Goal: Find specific page/section: Find specific page/section

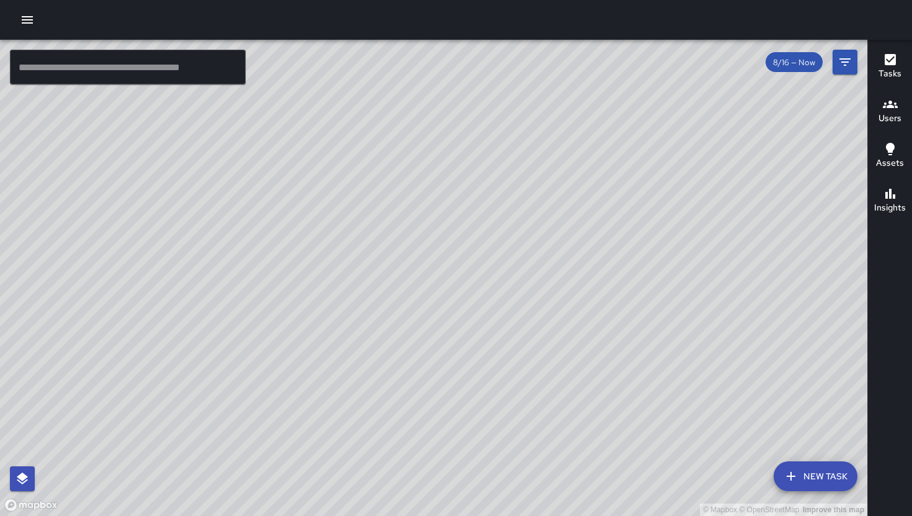
click at [890, 115] on h6 "Users" at bounding box center [890, 119] width 23 height 14
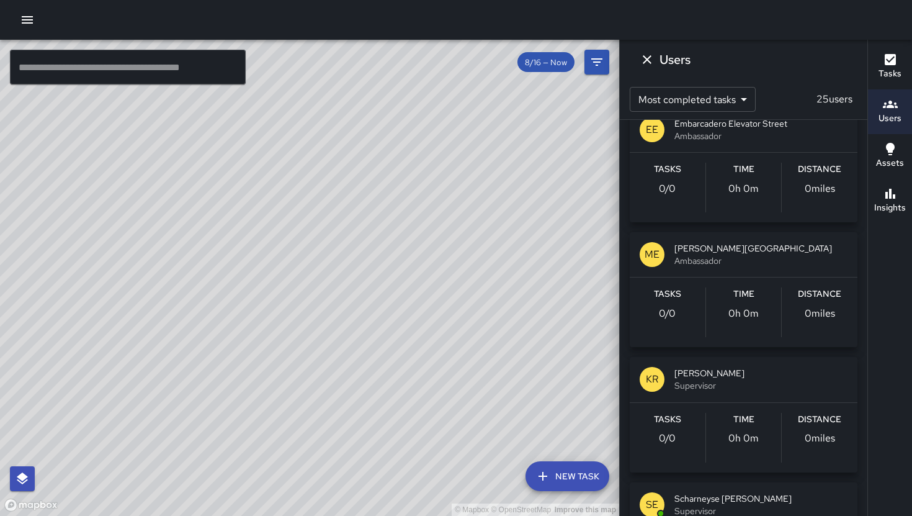
scroll to position [1649, 0]
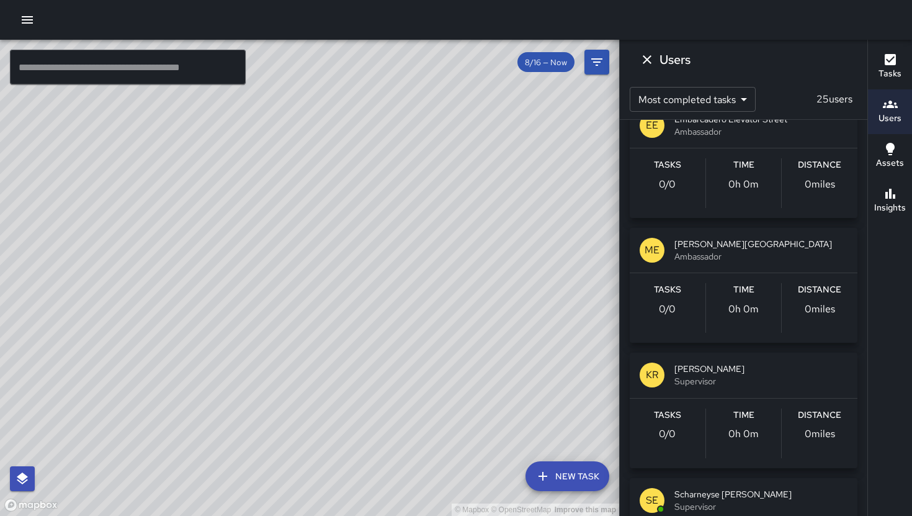
click at [675, 276] on div "Tasks 0 / 0 Time 0h 0m Distance 0 miles" at bounding box center [744, 308] width 228 height 70
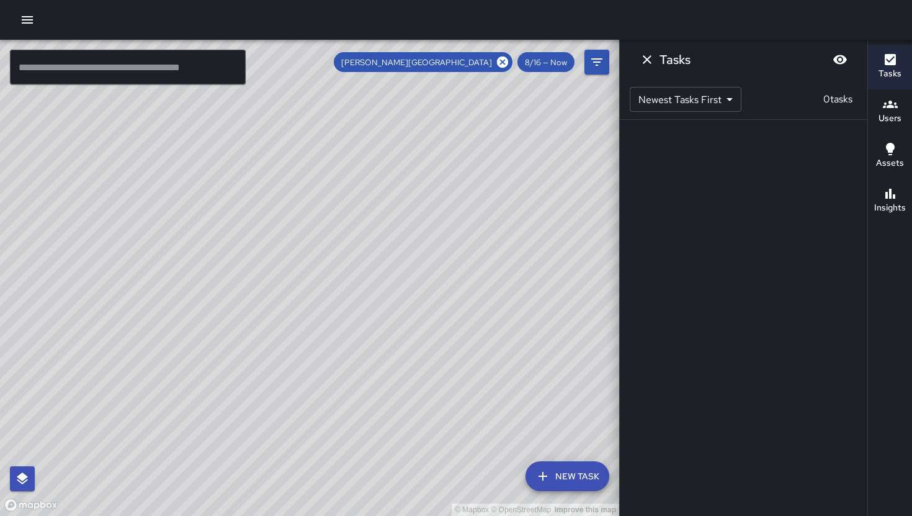
click at [675, 276] on div "© Mapbox © OpenStreetMap Improve this map ​ New Task Montgomery Elevator Street…" at bounding box center [456, 278] width 912 height 476
click at [651, 61] on icon "Dismiss" at bounding box center [647, 59] width 15 height 15
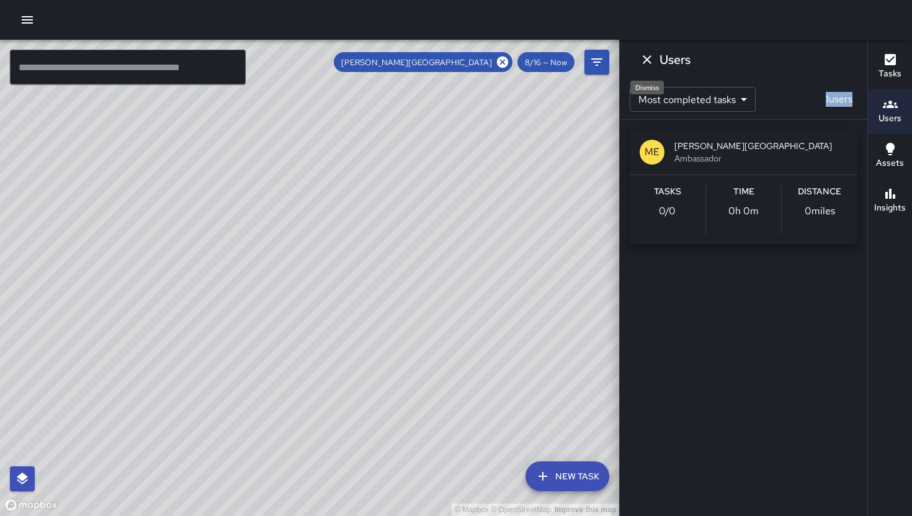
click at [644, 62] on icon "Dismiss" at bounding box center [647, 59] width 15 height 15
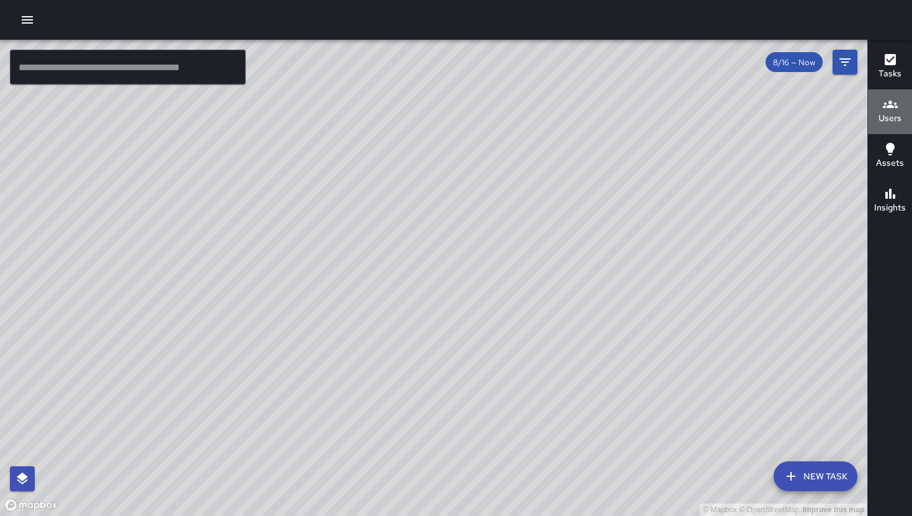
click at [889, 110] on icon "button" at bounding box center [890, 104] width 15 height 15
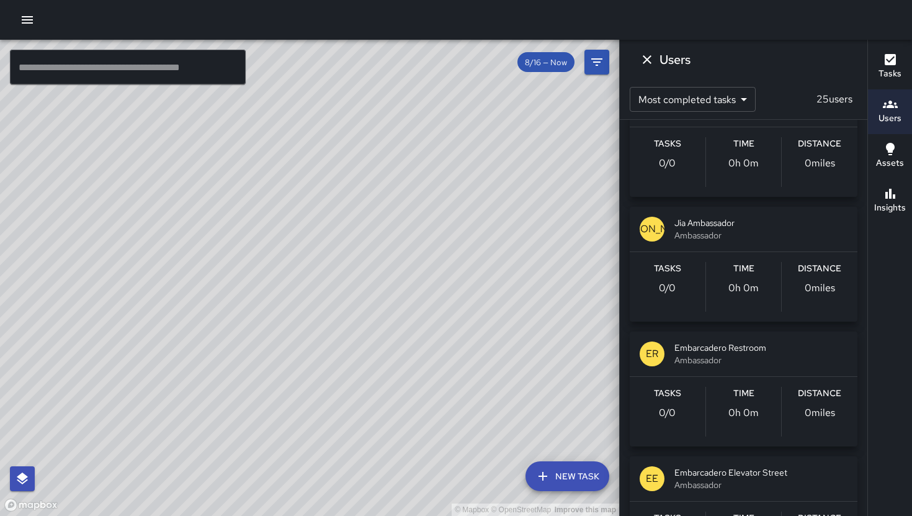
scroll to position [1321, 0]
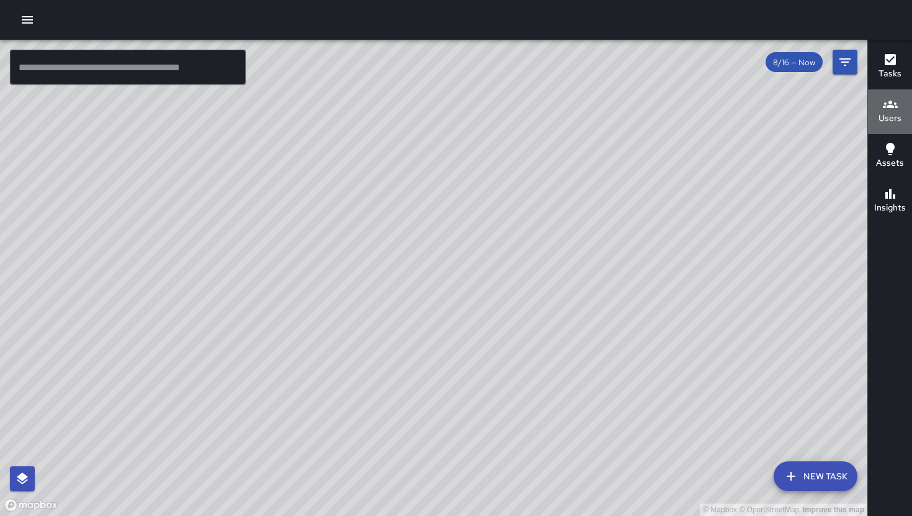
click at [899, 106] on div "Users" at bounding box center [890, 111] width 23 height 29
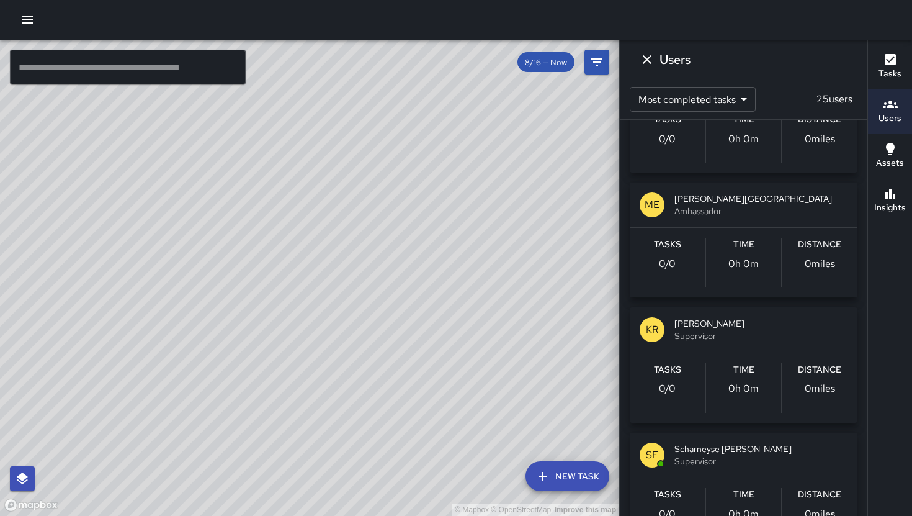
scroll to position [1685, 0]
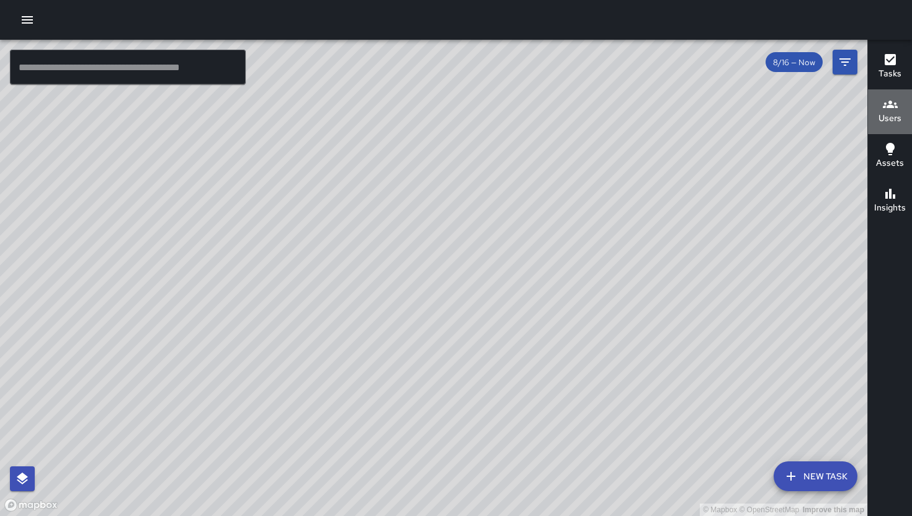
click at [896, 112] on h6 "Users" at bounding box center [890, 119] width 23 height 14
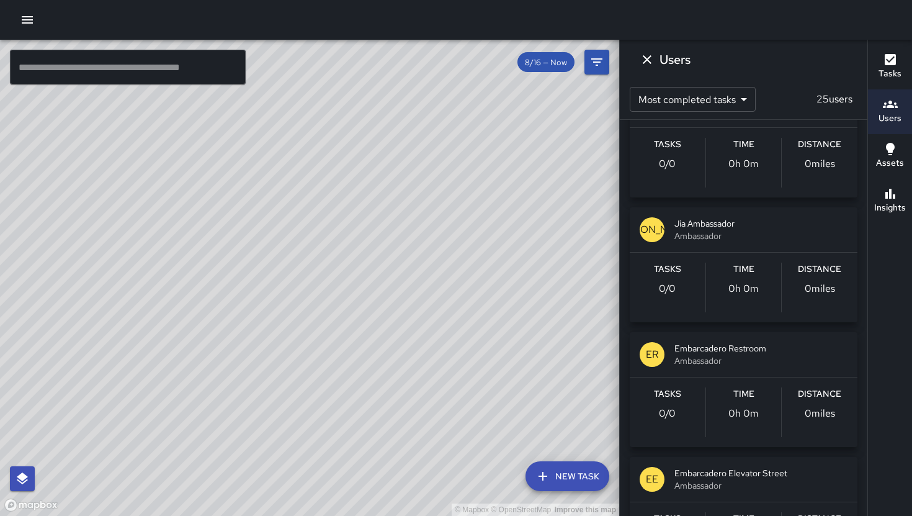
scroll to position [1358, 0]
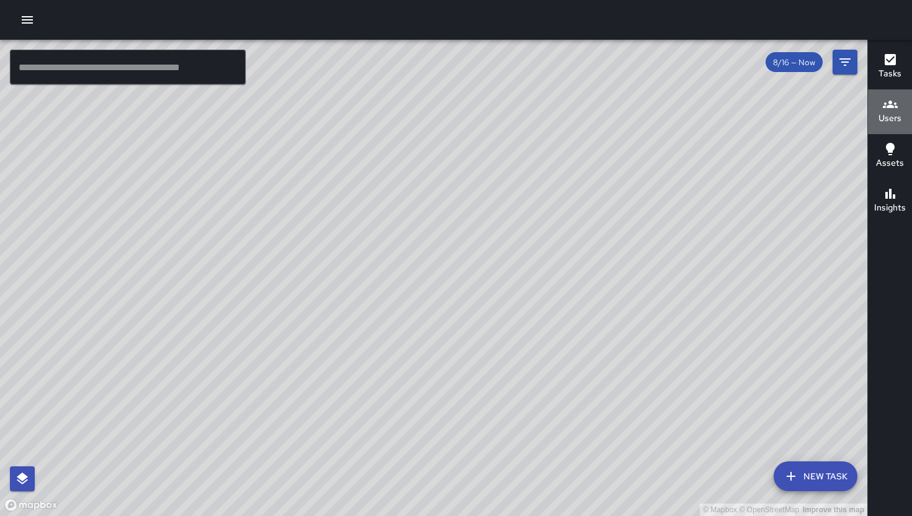
click at [886, 112] on h6 "Users" at bounding box center [890, 119] width 23 height 14
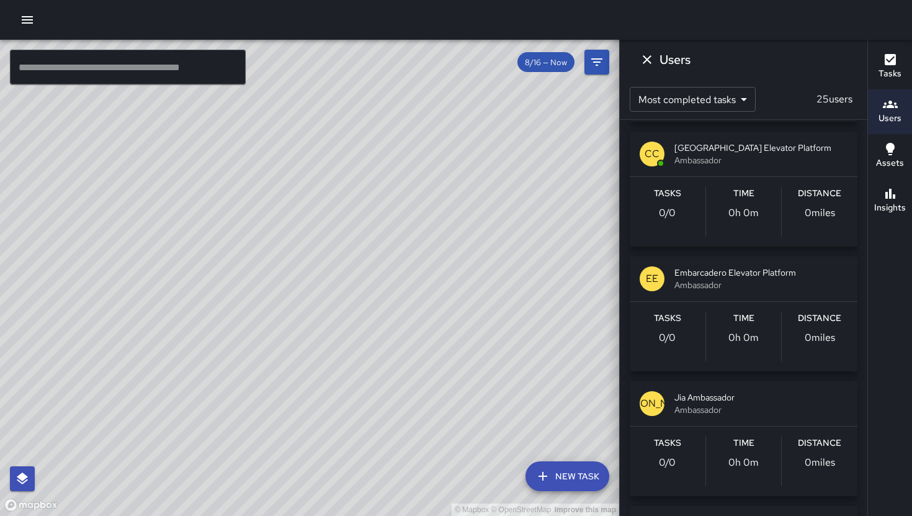
scroll to position [1120, 0]
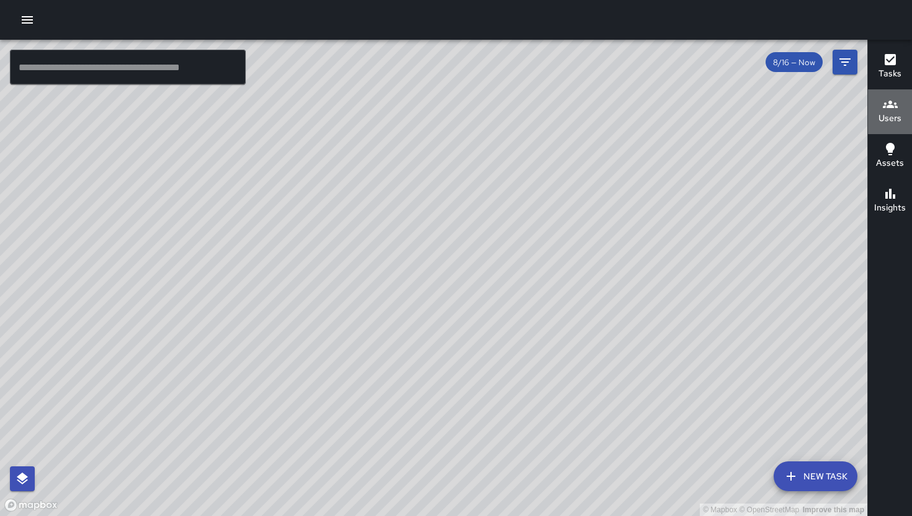
click at [881, 122] on h6 "Users" at bounding box center [890, 119] width 23 height 14
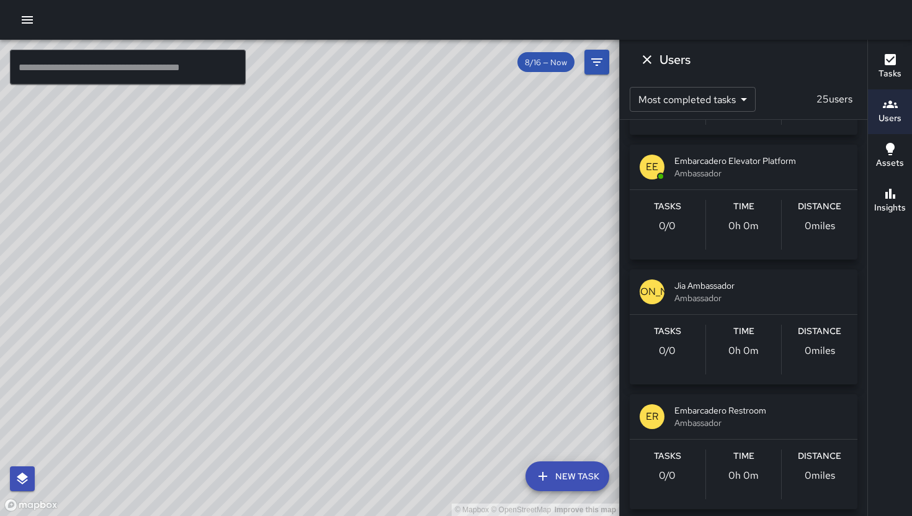
scroll to position [993, 0]
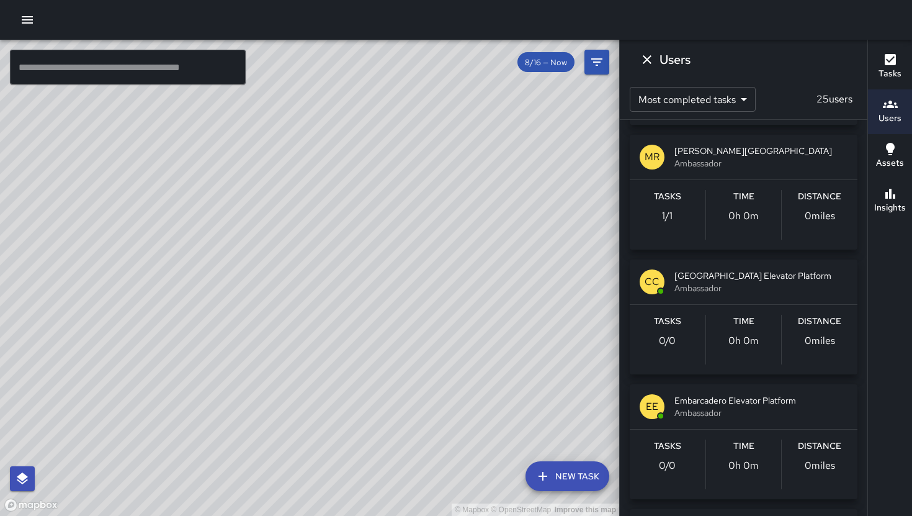
click at [755, 76] on div "Users Most completed tasks * ​ 25 users CC [GEOGRAPHIC_DATA] [GEOGRAPHIC_DATA] …" at bounding box center [743, 258] width 248 height 516
